Goal: Check status: Check status

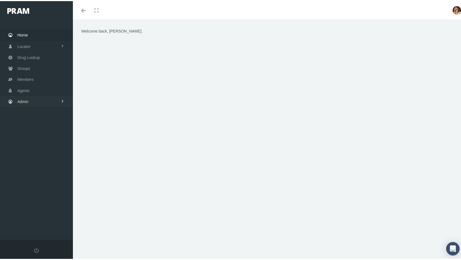
click at [24, 98] on span "Admin" at bounding box center [22, 100] width 11 height 11
click at [32, 160] on span "Compensations" at bounding box center [36, 165] width 27 height 10
click at [32, 172] on span "Compensation Summary" at bounding box center [43, 176] width 43 height 10
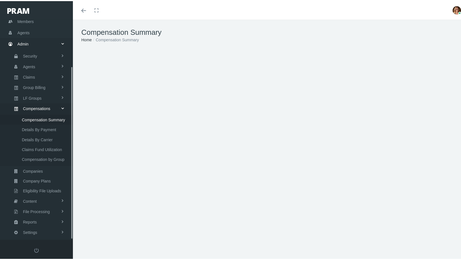
scroll to position [59, 0]
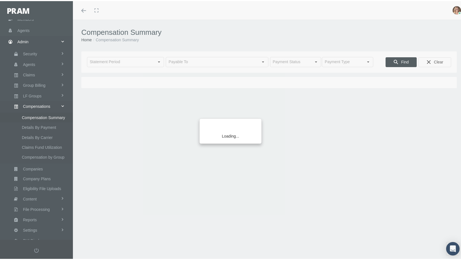
type input "[DATE]"
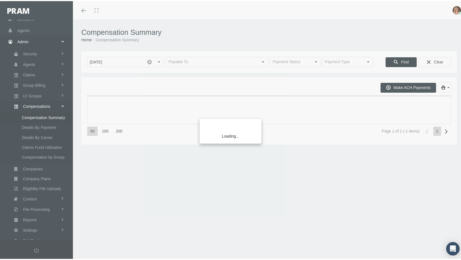
click at [240, 183] on div "Loading..." at bounding box center [230, 130] width 461 height 260
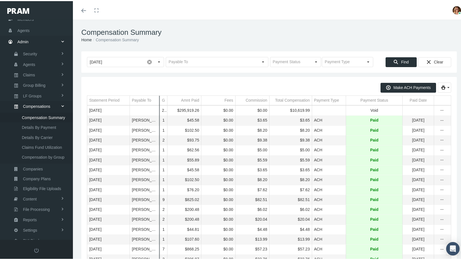
drag, startPoint x: 133, startPoint y: 99, endPoint x: 159, endPoint y: 113, distance: 29.6
drag, startPoint x: 166, startPoint y: 100, endPoint x: 186, endPoint y: 102, distance: 20.0
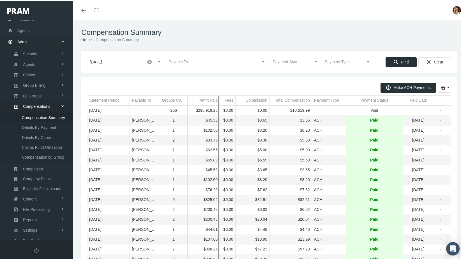
drag, startPoint x: 200, startPoint y: 99, endPoint x: 218, endPoint y: 107, distance: 20.0
drag, startPoint x: 186, startPoint y: 99, endPoint x: 194, endPoint y: 103, distance: 9.2
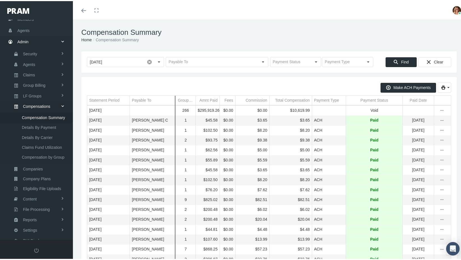
drag, startPoint x: 159, startPoint y: 101, endPoint x: 174, endPoint y: 107, distance: 16.6
